Goal: Find specific page/section: Find specific page/section

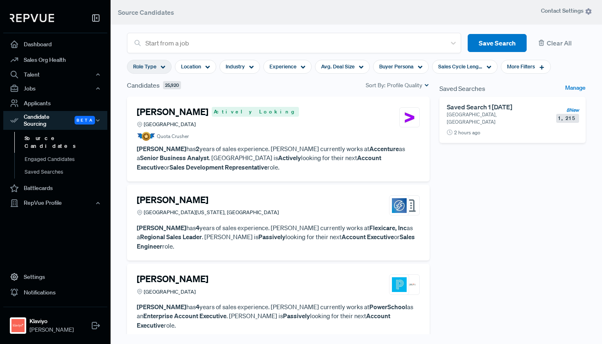
click at [162, 68] on icon at bounding box center [163, 67] width 5 height 5
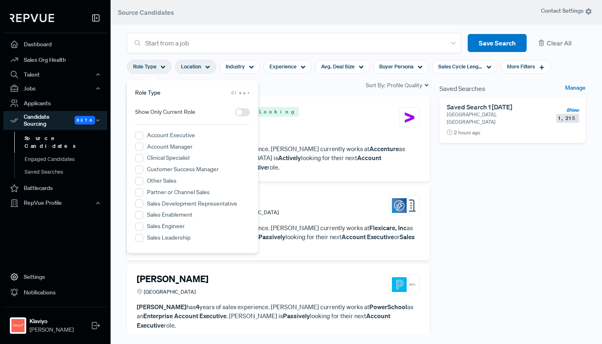
click at [206, 68] on icon at bounding box center [207, 67] width 5 height 5
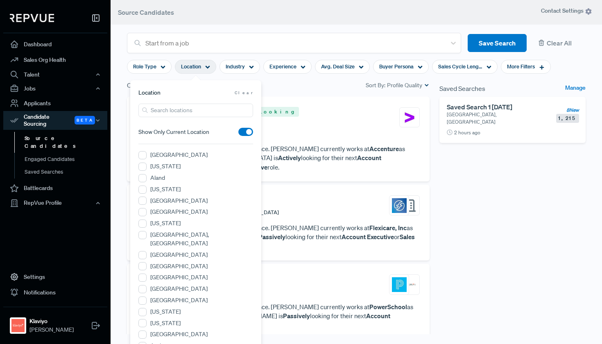
click at [182, 110] on input "search" at bounding box center [195, 111] width 115 height 14
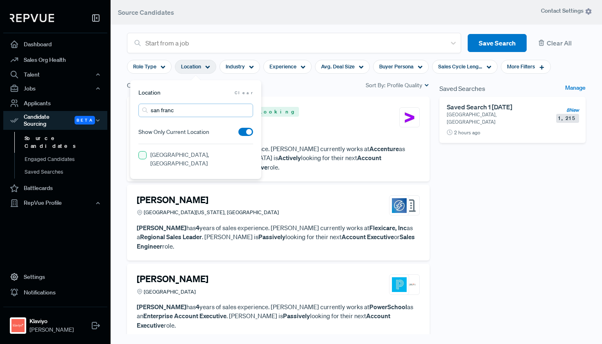
type input "san franc"
click at [144, 155] on CA "[GEOGRAPHIC_DATA], [GEOGRAPHIC_DATA]" at bounding box center [142, 155] width 8 height 8
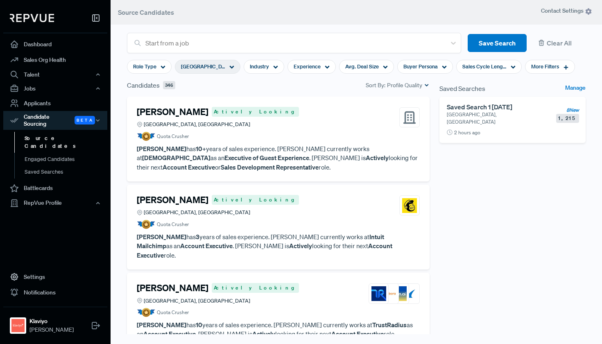
click at [294, 89] on div "Candidates 346 Sort By: Profile Quality" at bounding box center [278, 85] width 303 height 10
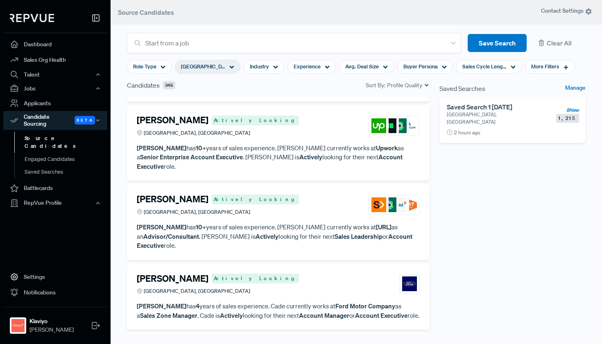
scroll to position [4089, 0]
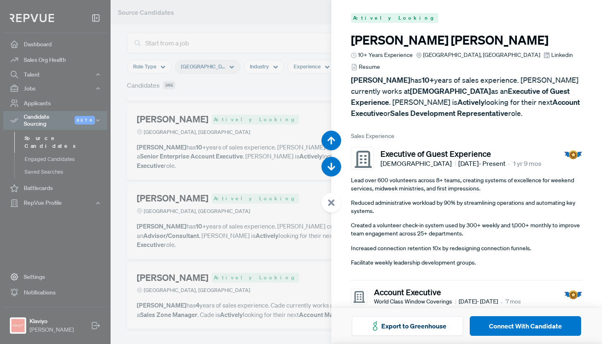
scroll to position [18581, 0]
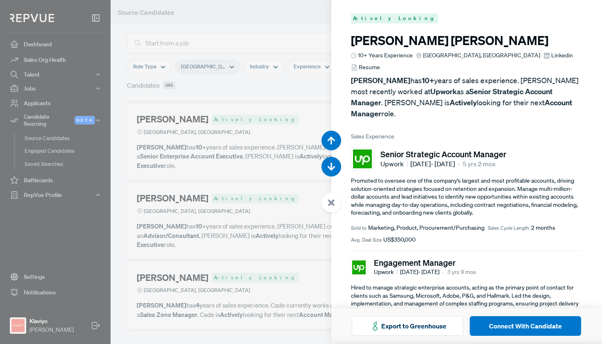
drag, startPoint x: 495, startPoint y: 39, endPoint x: 331, endPoint y: 48, distance: 164.1
click at [331, 48] on article "Actively Looking [PERSON_NAME] 10+ Years Experience [GEOGRAPHIC_DATA], [GEOGRAP…" at bounding box center [466, 246] width 271 height 493
copy article
click at [225, 180] on div at bounding box center [301, 172] width 602 height 344
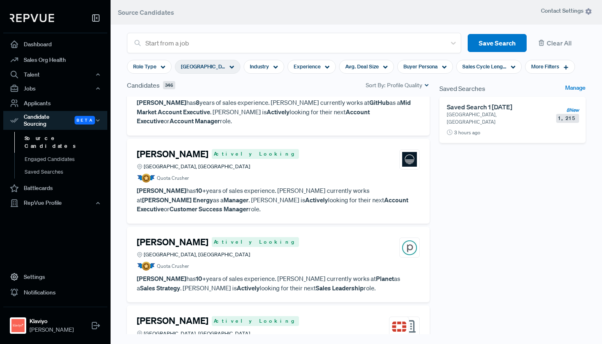
scroll to position [6413, 0]
